Goal: Information Seeking & Learning: Learn about a topic

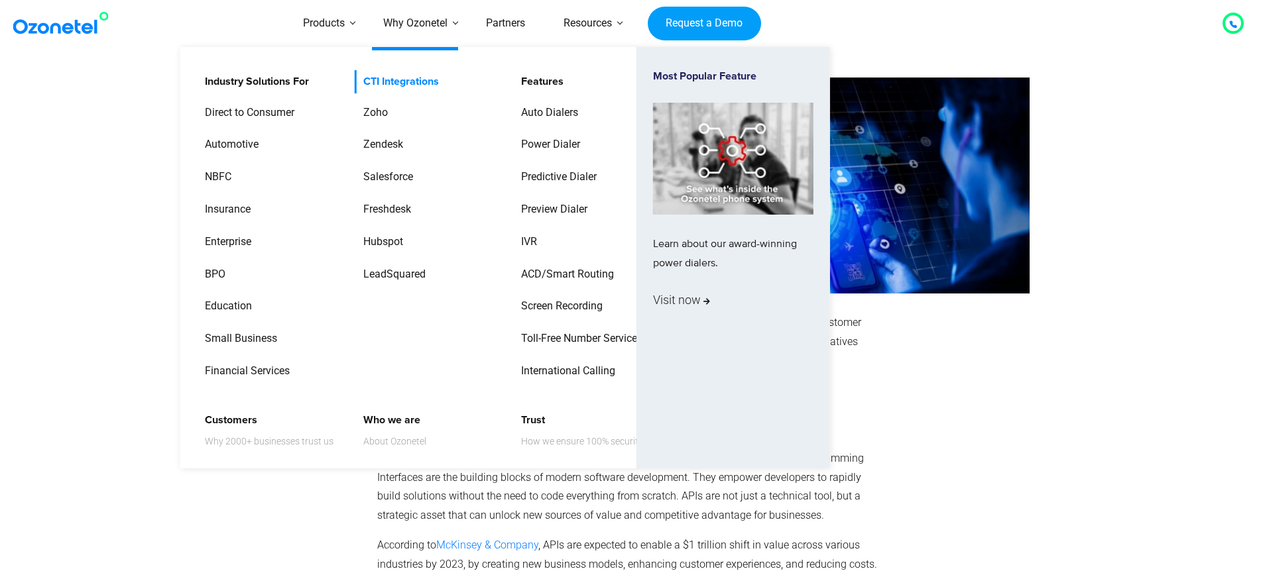
click at [394, 76] on link "CTI Integrations" at bounding box center [398, 81] width 86 height 23
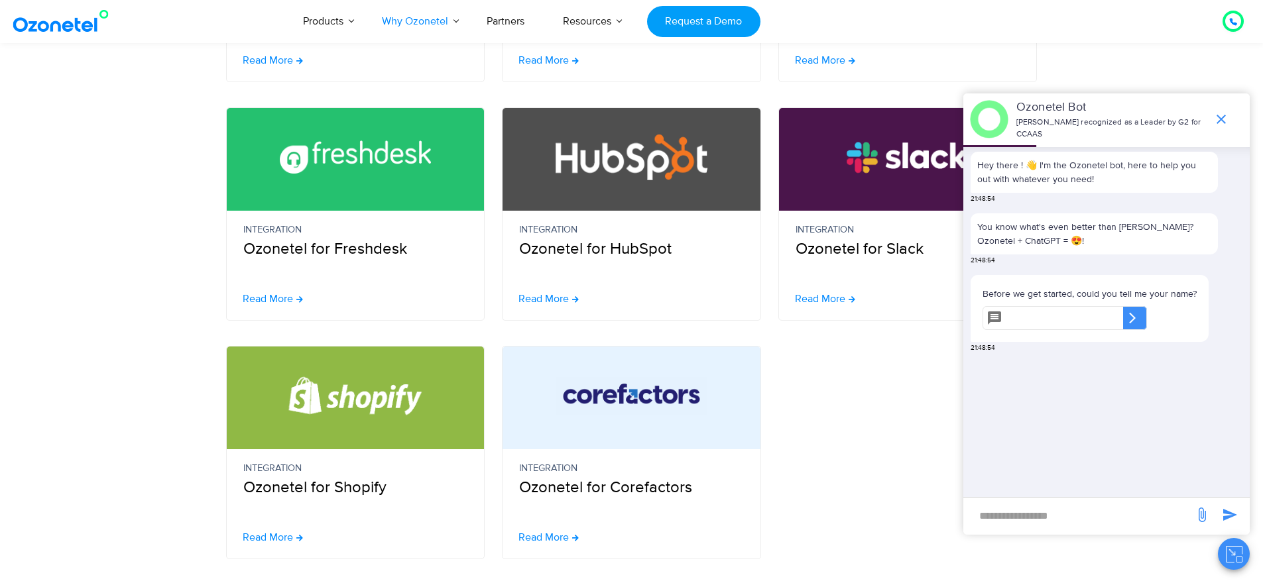
scroll to position [541, 0]
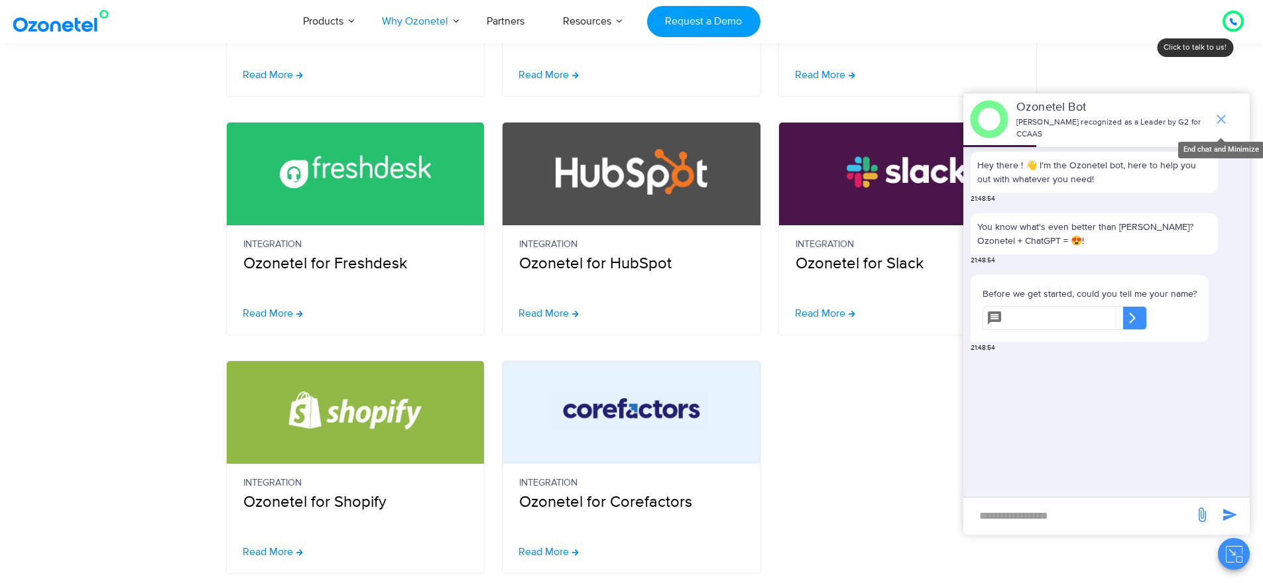
click at [1222, 117] on icon "end chat or minimize" at bounding box center [1221, 119] width 16 height 16
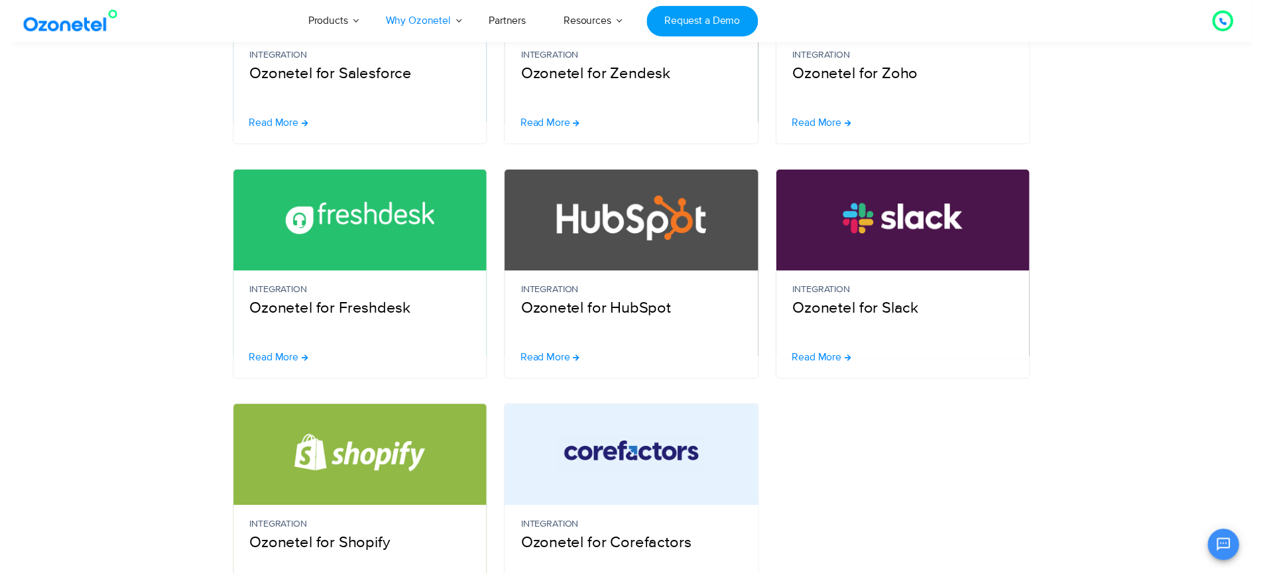
scroll to position [0, 0]
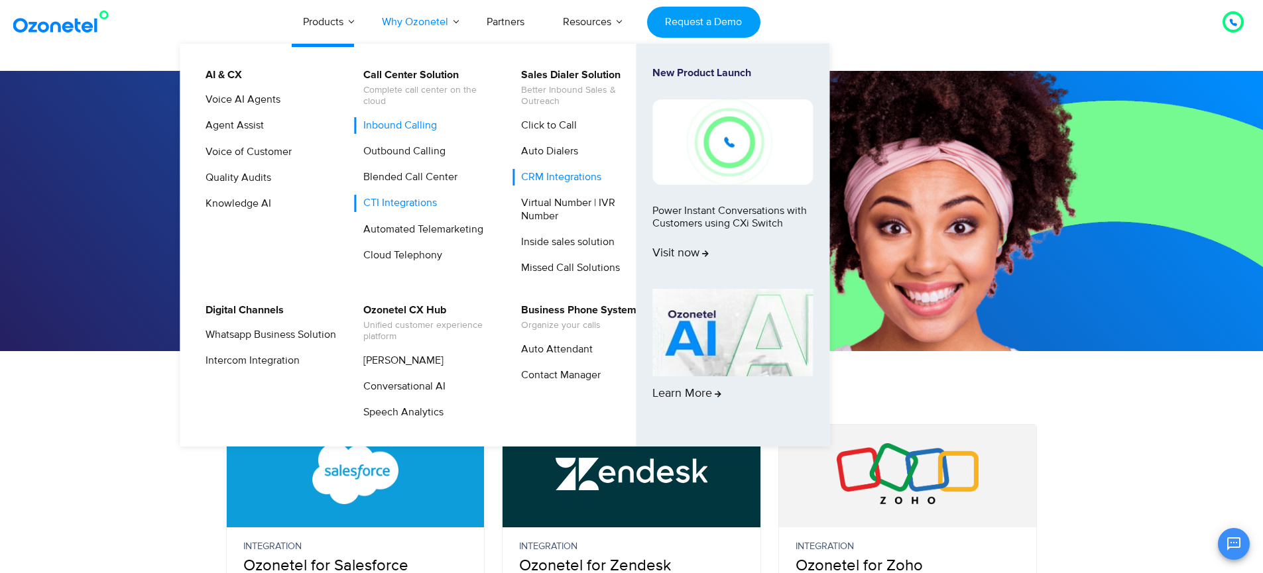
click at [397, 127] on link "Inbound Calling" at bounding box center [397, 125] width 84 height 17
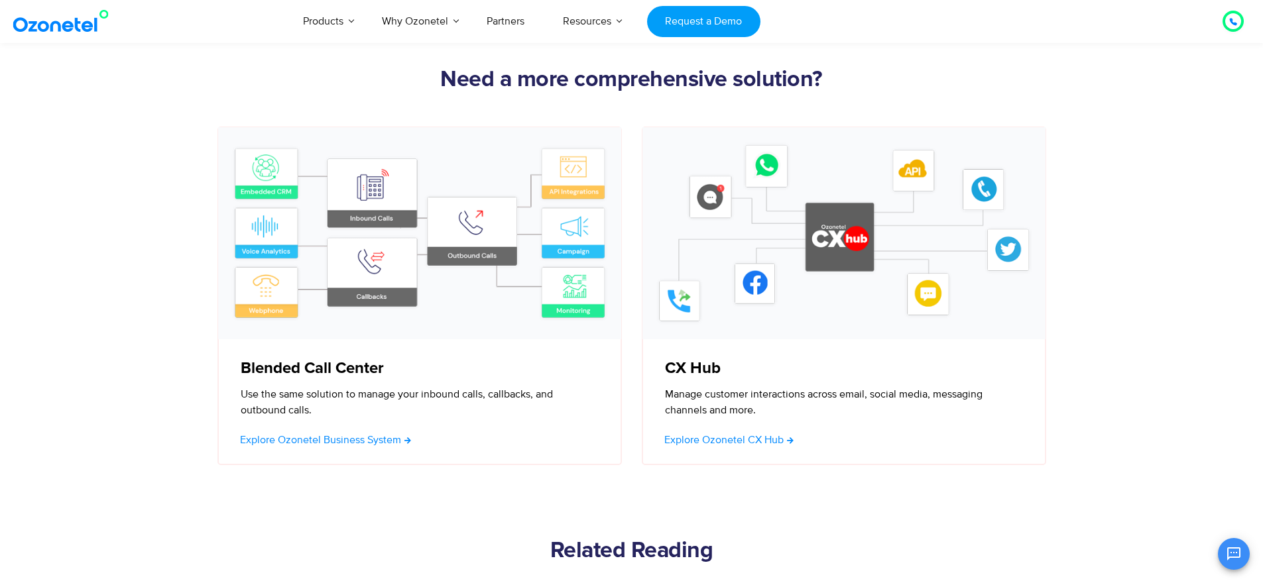
scroll to position [3611, 0]
